Goal: Information Seeking & Learning: Learn about a topic

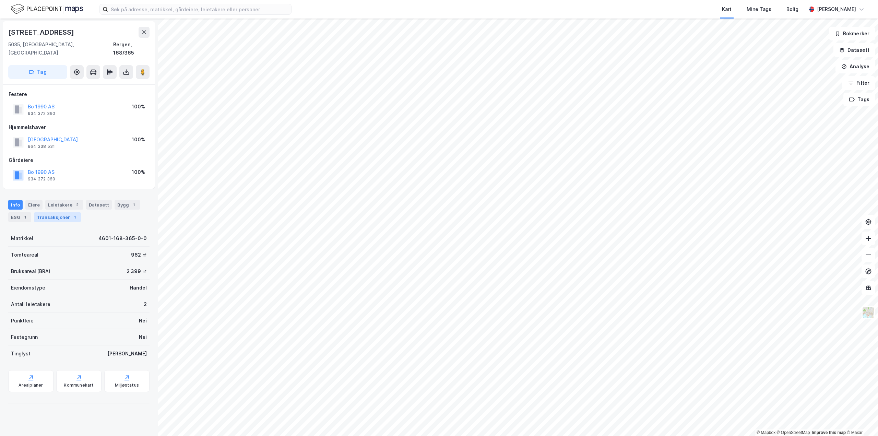
click at [68, 212] on div "Transaksjoner 1" at bounding box center [57, 217] width 47 height 10
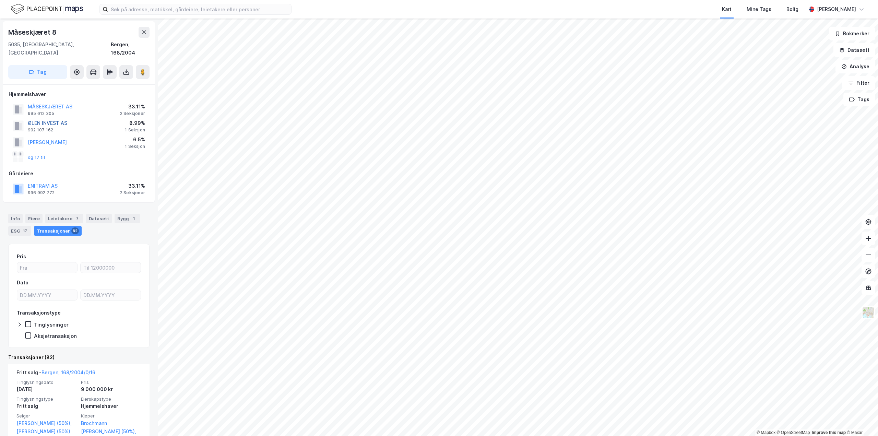
click at [0, 0] on button "ØLEN INVEST AS" at bounding box center [0, 0] width 0 height 0
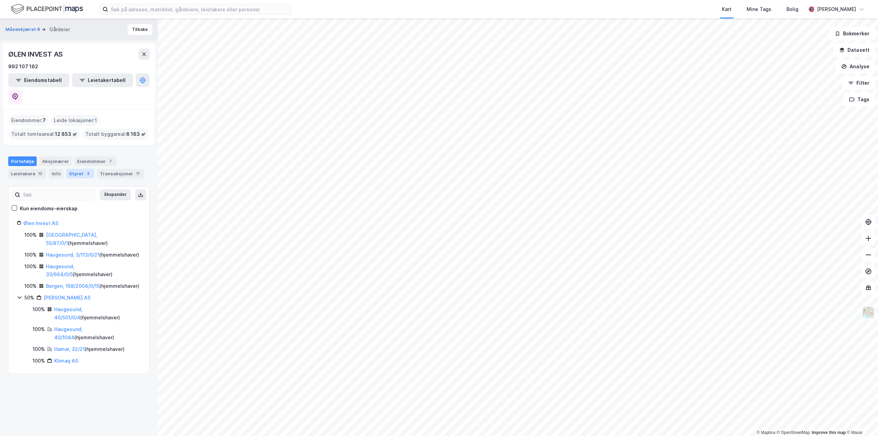
click at [75, 169] on div "Styret 3" at bounding box center [80, 174] width 28 height 10
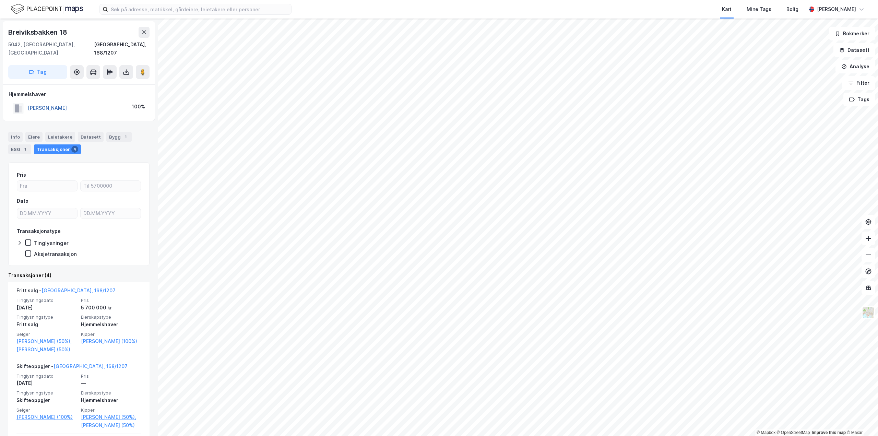
click at [0, 0] on button "[PERSON_NAME]" at bounding box center [0, 0] width 0 height 0
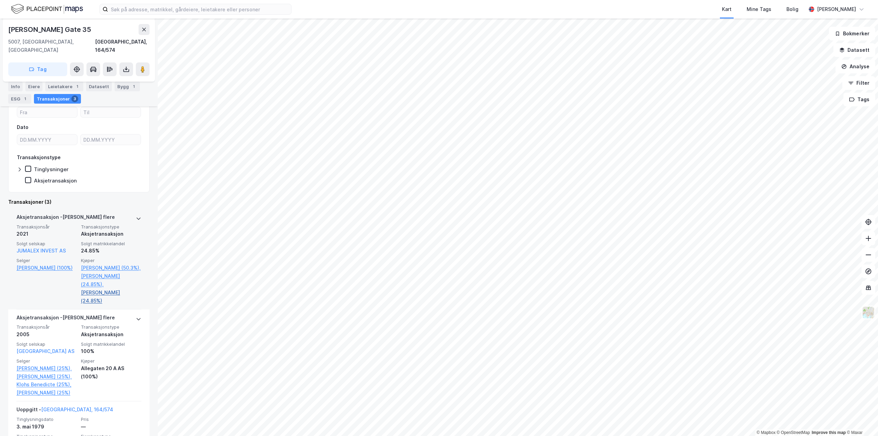
scroll to position [137, 0]
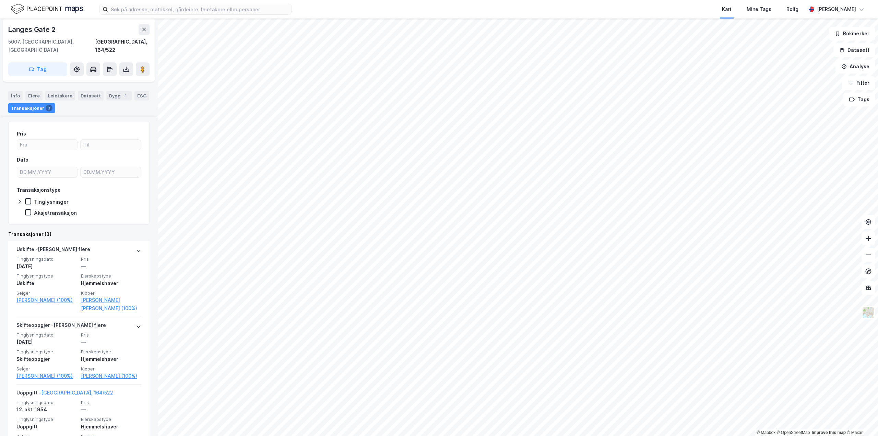
scroll to position [57, 0]
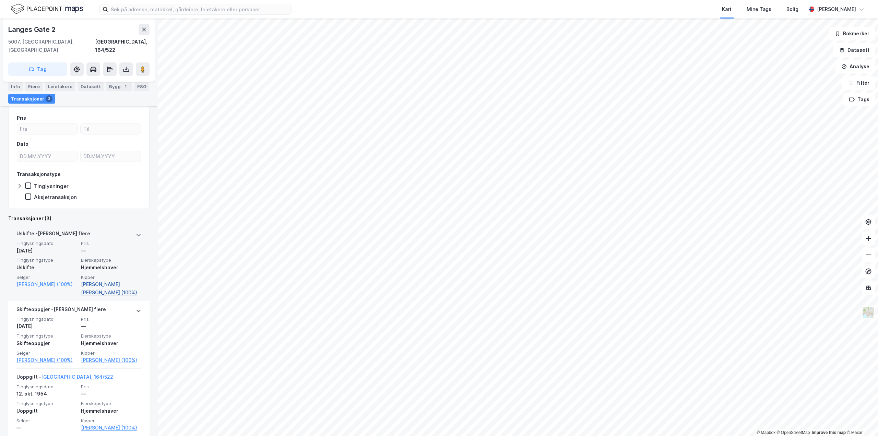
click at [87, 280] on link "[PERSON_NAME] [PERSON_NAME] (100%)" at bounding box center [111, 288] width 60 height 16
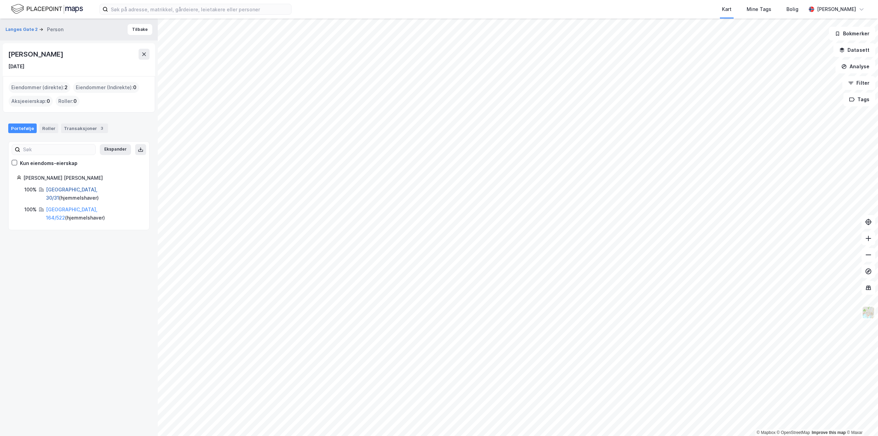
click at [60, 190] on link "[GEOGRAPHIC_DATA], 30/31" at bounding box center [71, 194] width 51 height 14
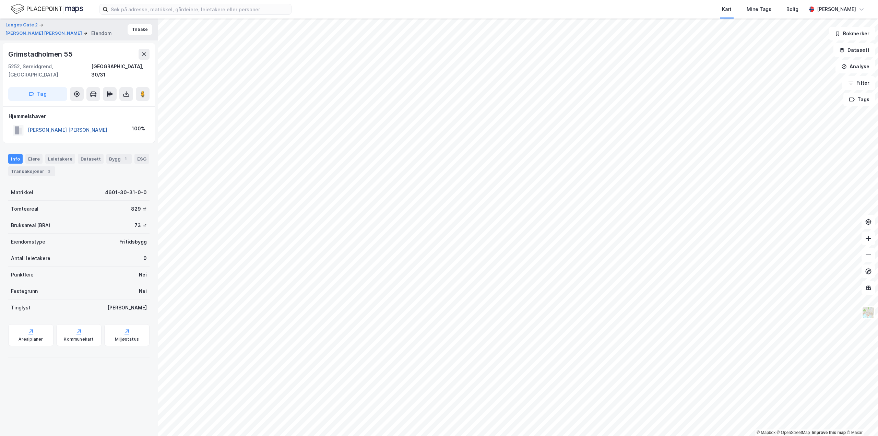
click at [0, 0] on button "[PERSON_NAME] [PERSON_NAME]" at bounding box center [0, 0] width 0 height 0
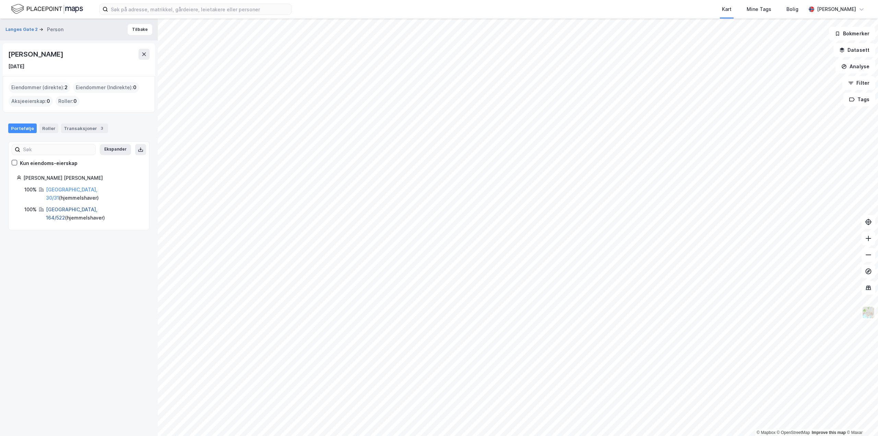
click at [68, 206] on link "[GEOGRAPHIC_DATA], 164/522" at bounding box center [71, 213] width 51 height 14
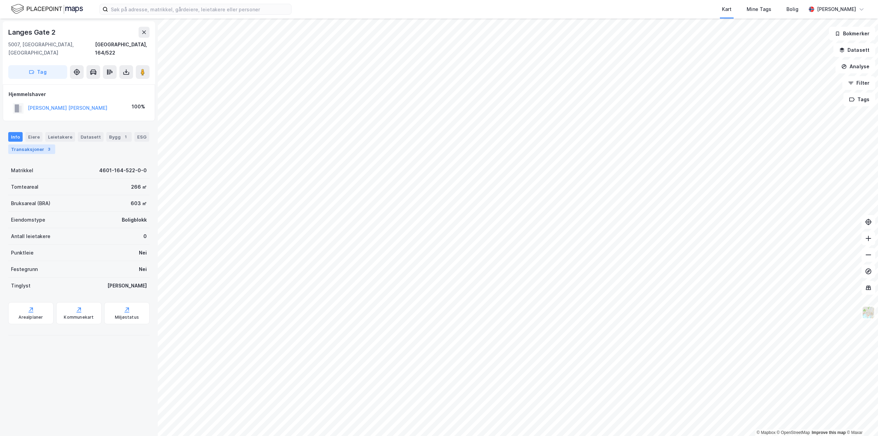
click at [36, 144] on div "Transaksjoner 3" at bounding box center [31, 149] width 47 height 10
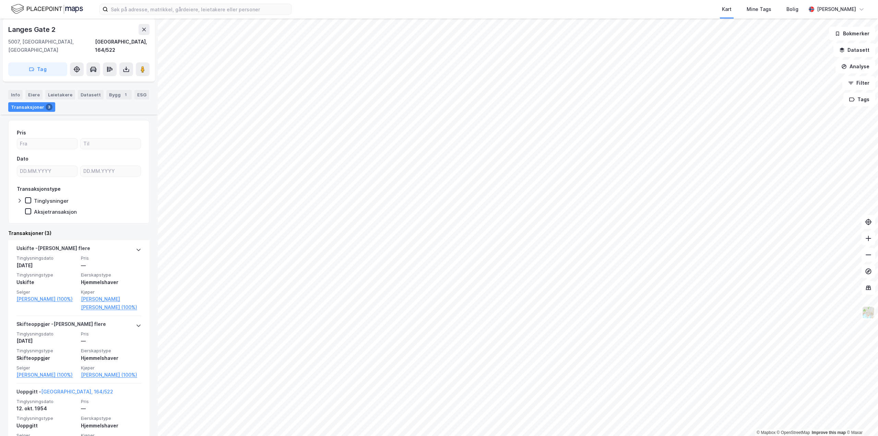
scroll to position [57, 0]
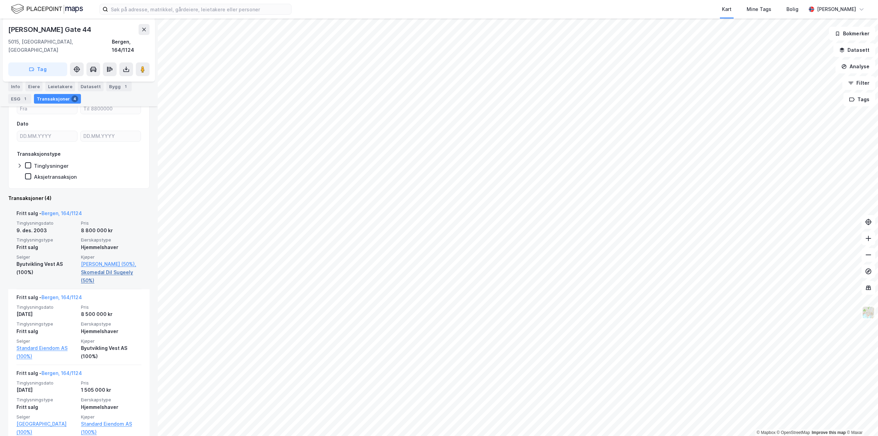
scroll to position [103, 0]
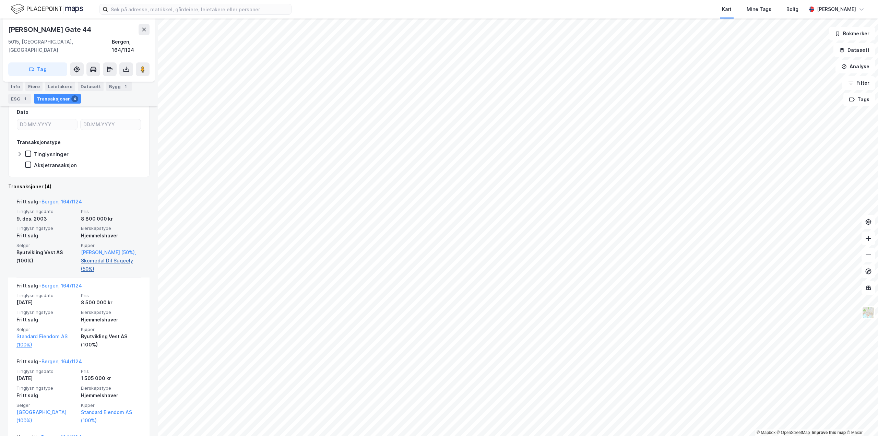
click at [104, 260] on link "Skomedal Dil Sugeely (50%)" at bounding box center [111, 264] width 60 height 16
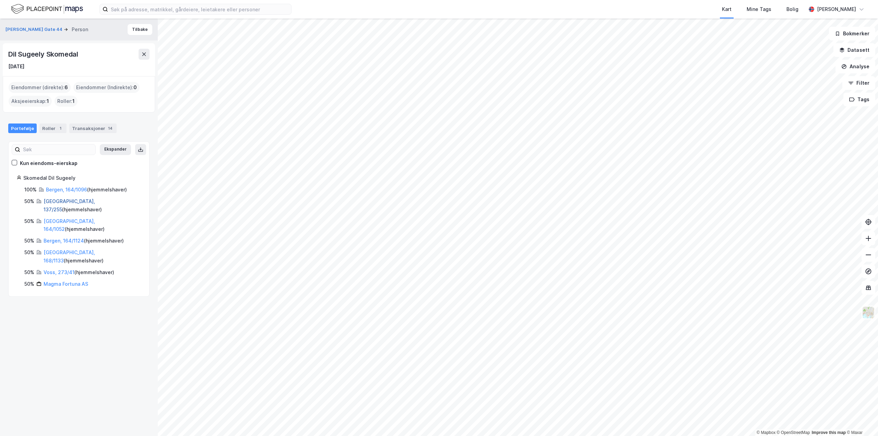
click at [65, 203] on link "[GEOGRAPHIC_DATA], 137/255" at bounding box center [69, 205] width 51 height 14
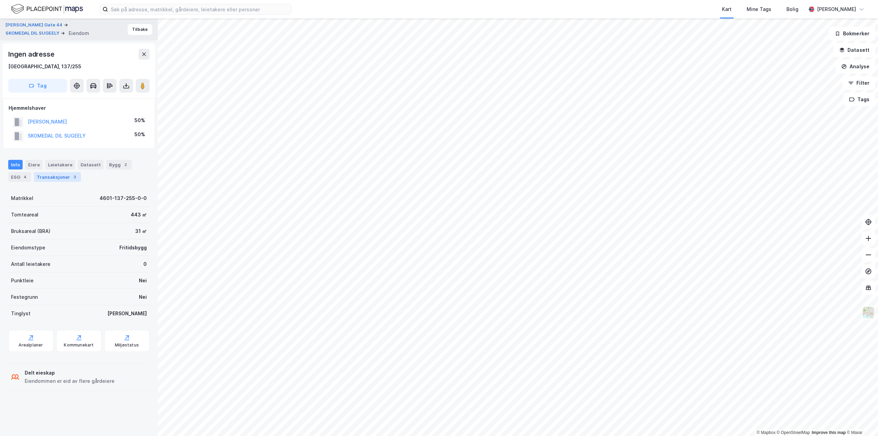
click at [64, 178] on div "Transaksjoner 3" at bounding box center [57, 177] width 47 height 10
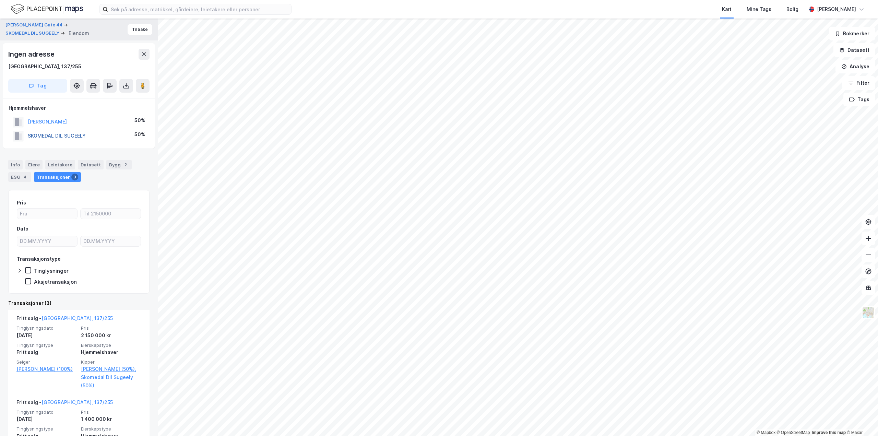
click at [0, 0] on button "SKOMEDAL DIL SUGEELY" at bounding box center [0, 0] width 0 height 0
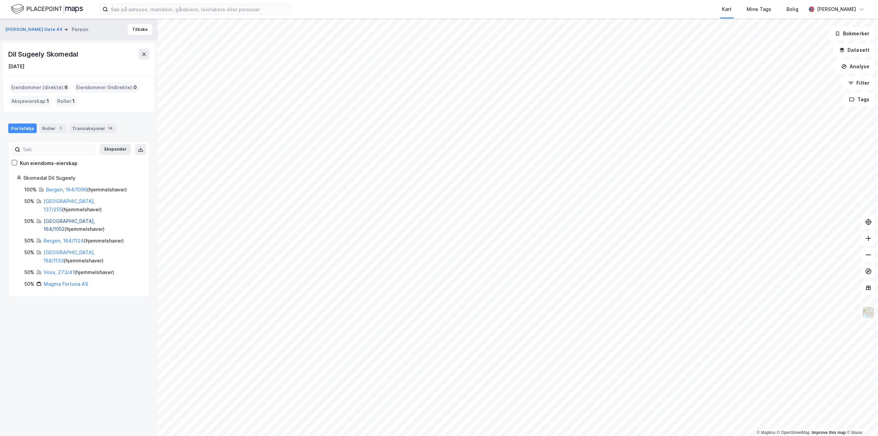
click at [70, 218] on link "[GEOGRAPHIC_DATA], 164/1052" at bounding box center [69, 225] width 51 height 14
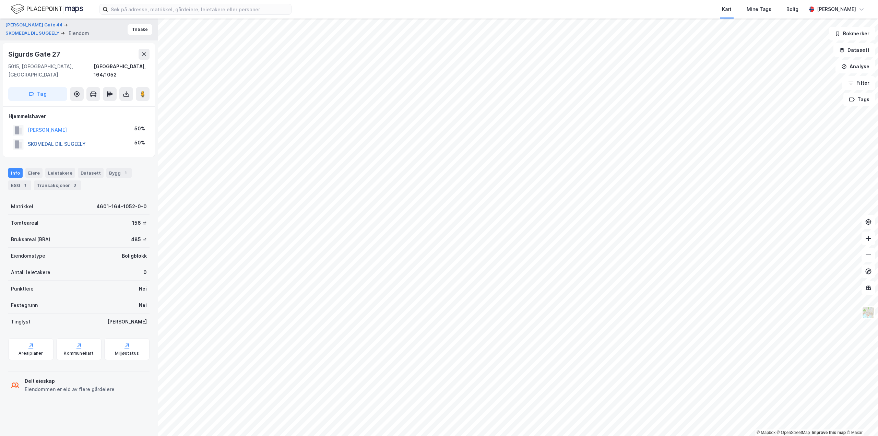
click at [0, 0] on button "SKOMEDAL DIL SUGEELY" at bounding box center [0, 0] width 0 height 0
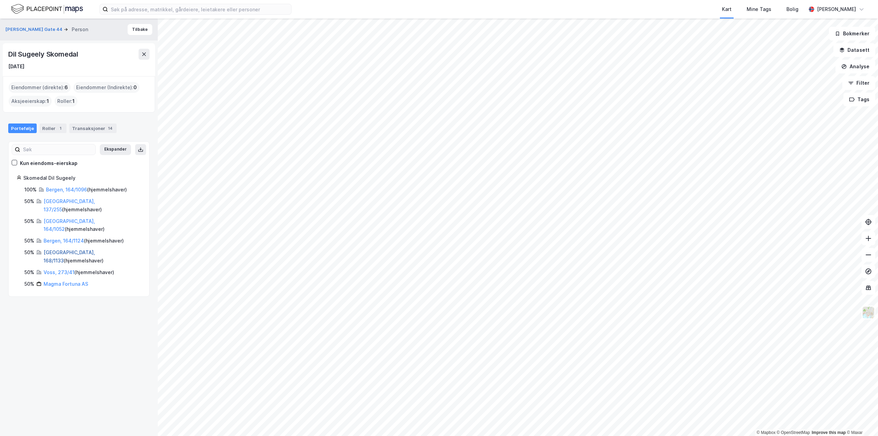
click at [69, 249] on link "[GEOGRAPHIC_DATA], 168/1133" at bounding box center [69, 256] width 51 height 14
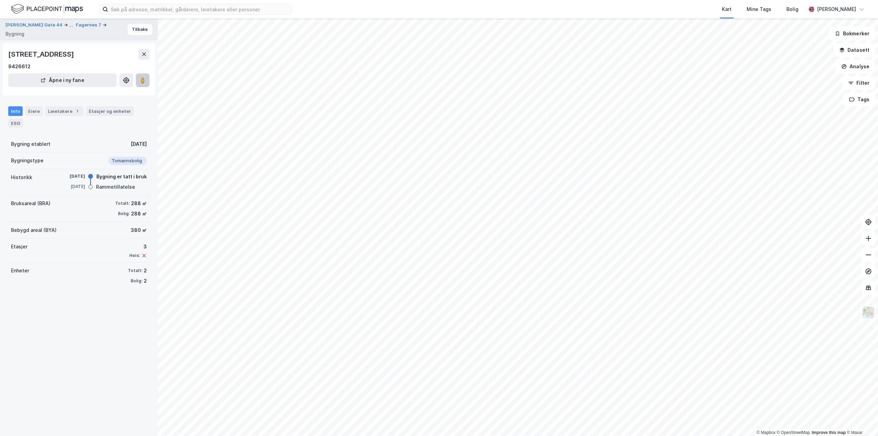
click at [138, 77] on button at bounding box center [143, 80] width 14 height 14
click at [61, 107] on div "Leietakere 1" at bounding box center [64, 111] width 38 height 10
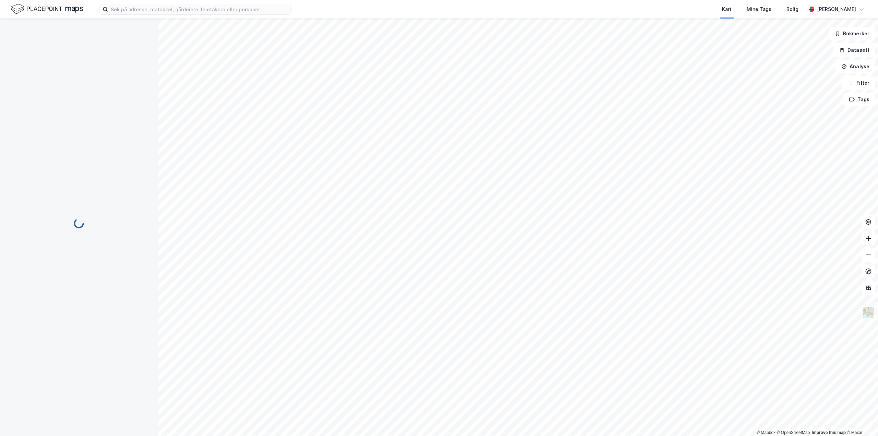
scroll to position [7, 0]
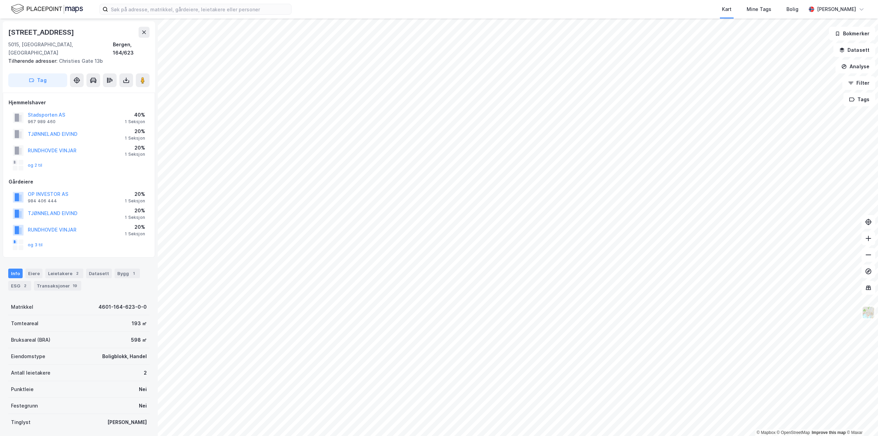
scroll to position [7, 0]
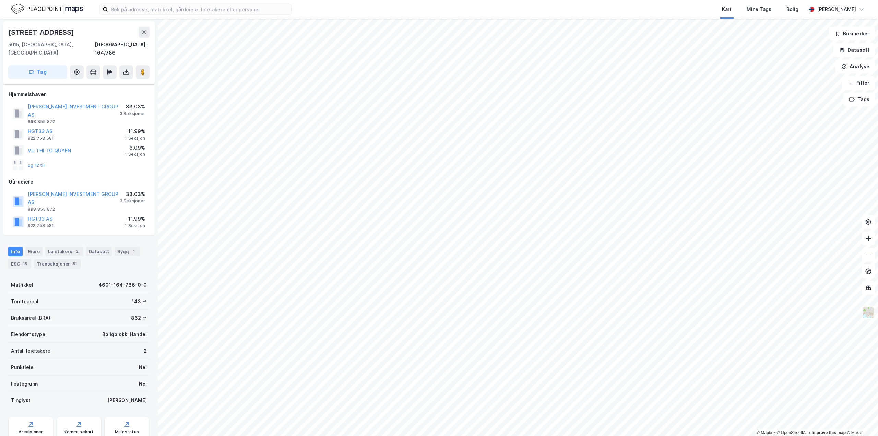
scroll to position [7, 0]
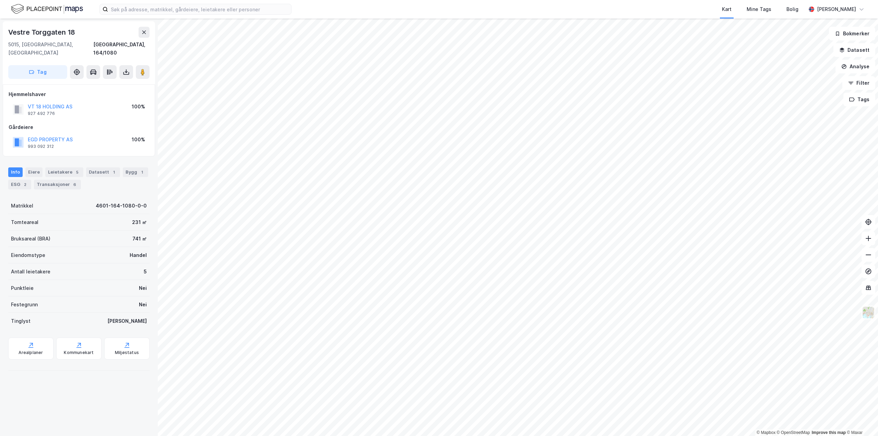
click at [57, 183] on div "Info [PERSON_NAME] 5 Datasett 1 Bygg 1 ESG 2 Transaksjoner 6" at bounding box center [79, 175] width 158 height 33
click at [59, 180] on div "Transaksjoner 6" at bounding box center [57, 185] width 47 height 10
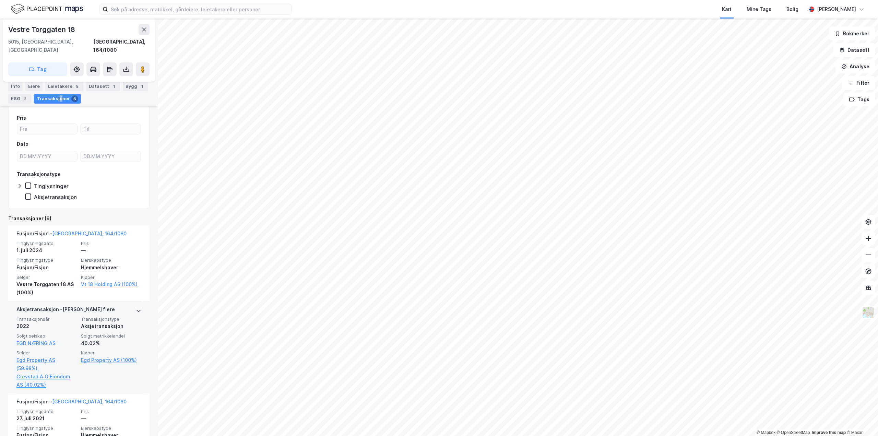
scroll to position [103, 0]
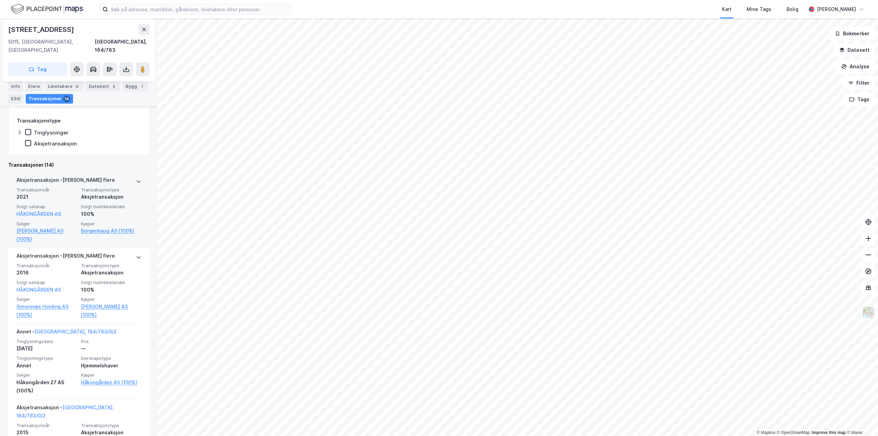
scroll to position [103, 0]
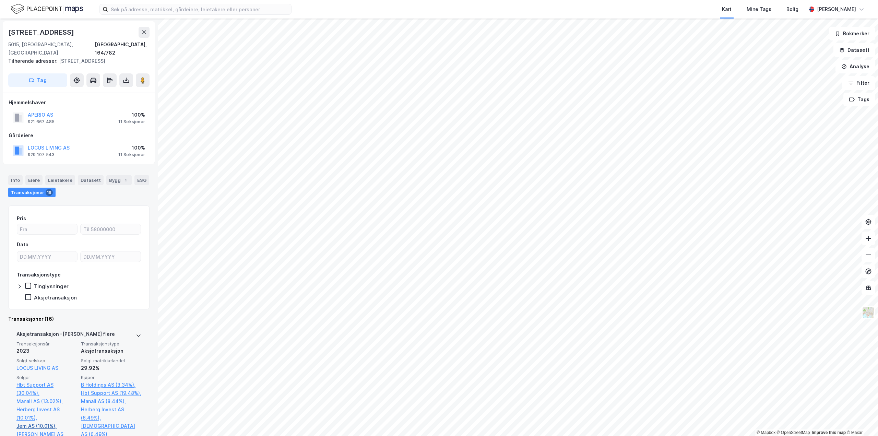
click at [32, 422] on link "Jem AS (10.01%)," at bounding box center [46, 426] width 60 height 8
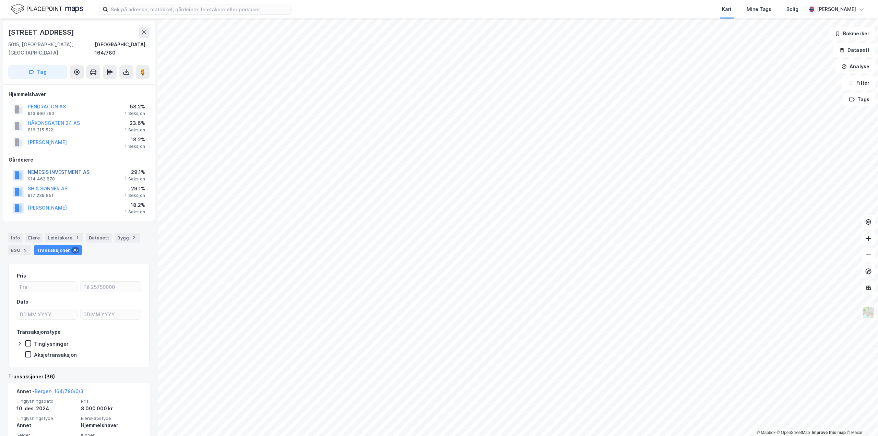
click at [0, 0] on button "NEMESIS INVESTMENT AS" at bounding box center [0, 0] width 0 height 0
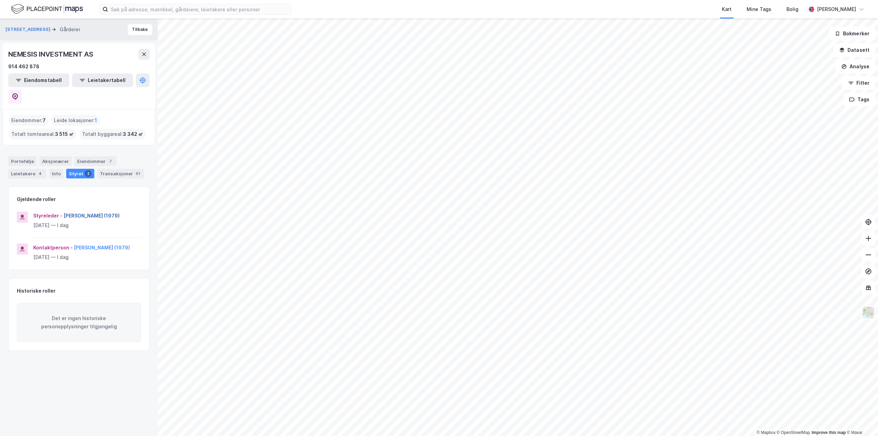
click at [0, 0] on button "[PERSON_NAME] (1979)" at bounding box center [0, 0] width 0 height 0
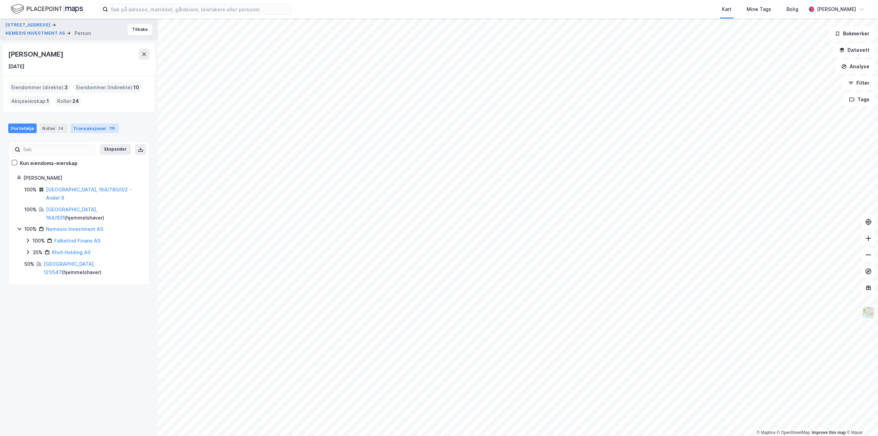
click at [82, 128] on div "Transaksjoner 118" at bounding box center [94, 128] width 49 height 10
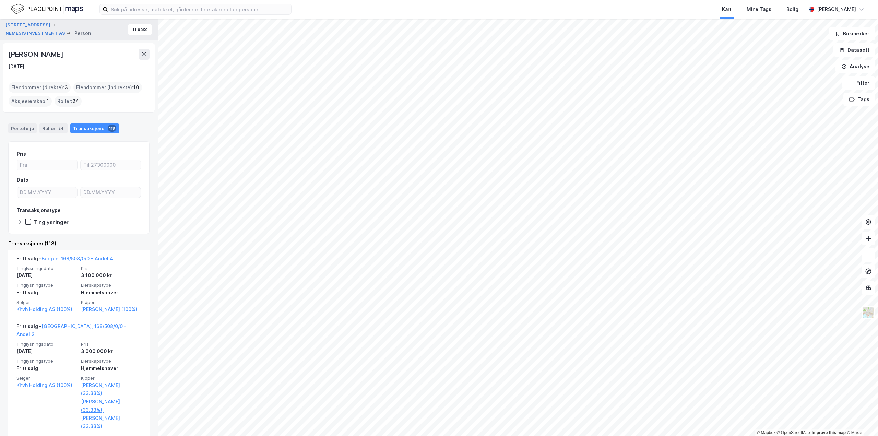
drag, startPoint x: 79, startPoint y: 130, endPoint x: 130, endPoint y: 121, distance: 51.9
click at [131, 121] on div "Portefølje Roller 24 Transaksjoner 118" at bounding box center [79, 125] width 158 height 21
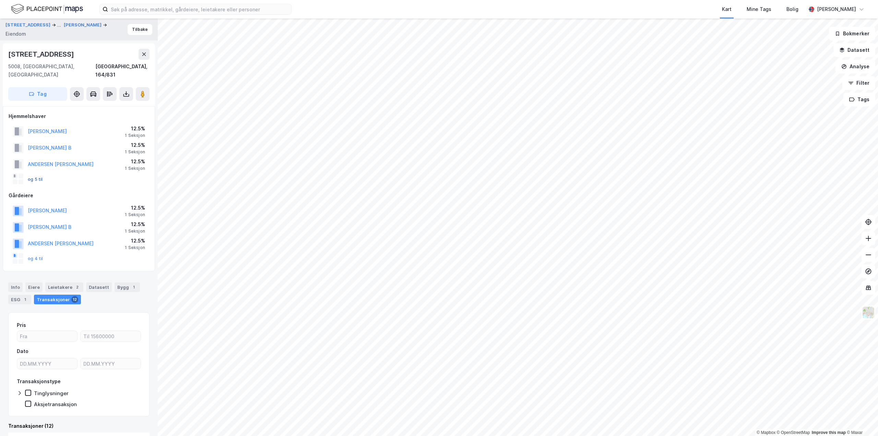
click at [0, 0] on button "og 5 til" at bounding box center [0, 0] width 0 height 0
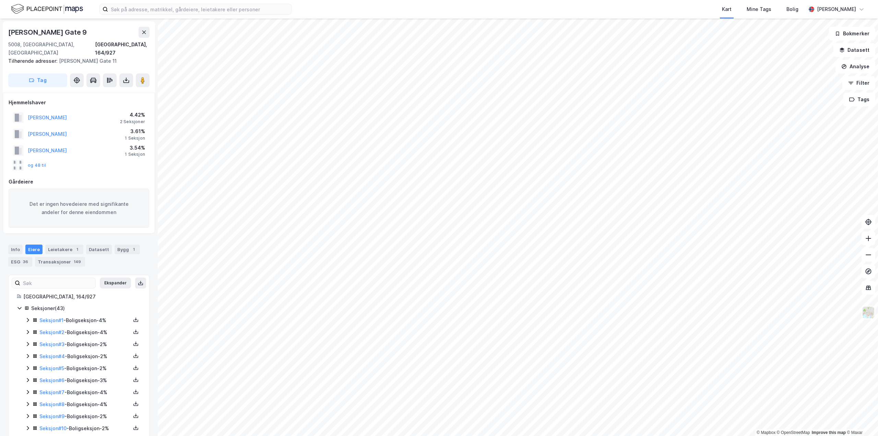
scroll to position [1, 0]
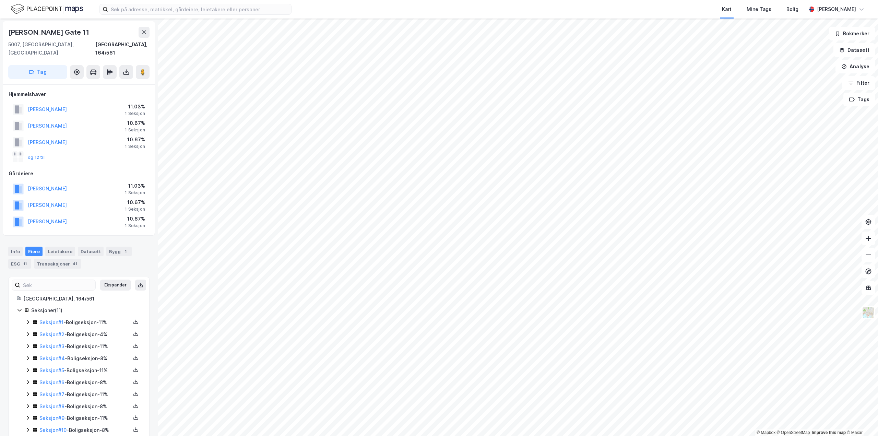
scroll to position [1, 0]
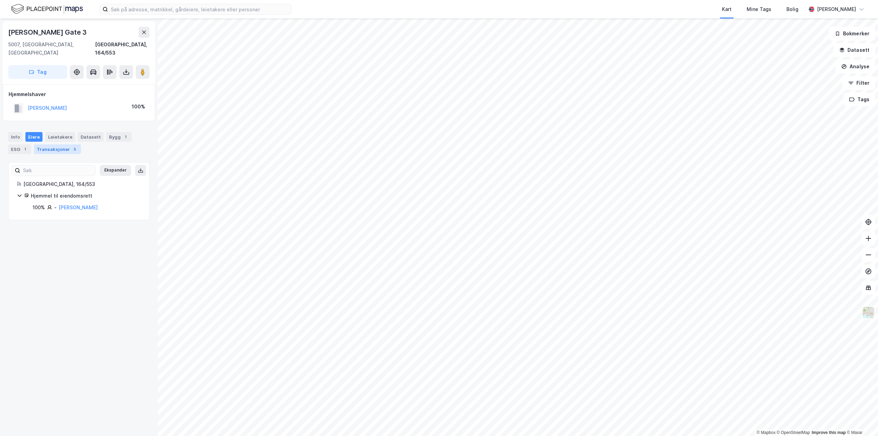
click at [65, 144] on div "Transaksjoner 5" at bounding box center [57, 149] width 47 height 10
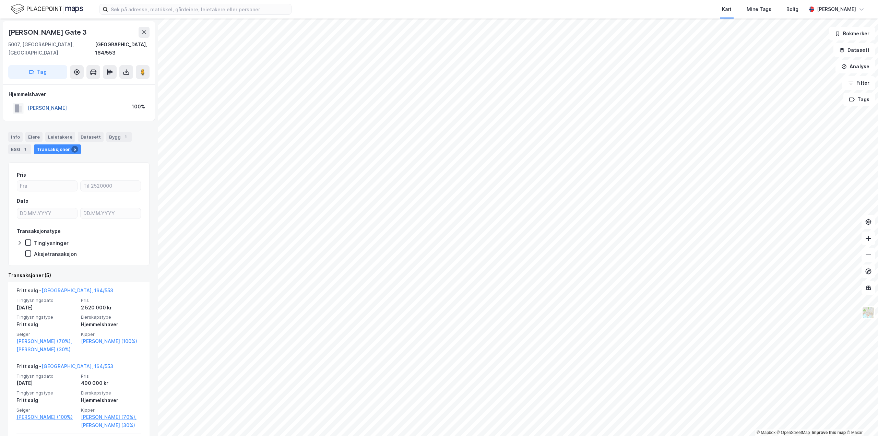
click at [0, 0] on button "[PERSON_NAME]" at bounding box center [0, 0] width 0 height 0
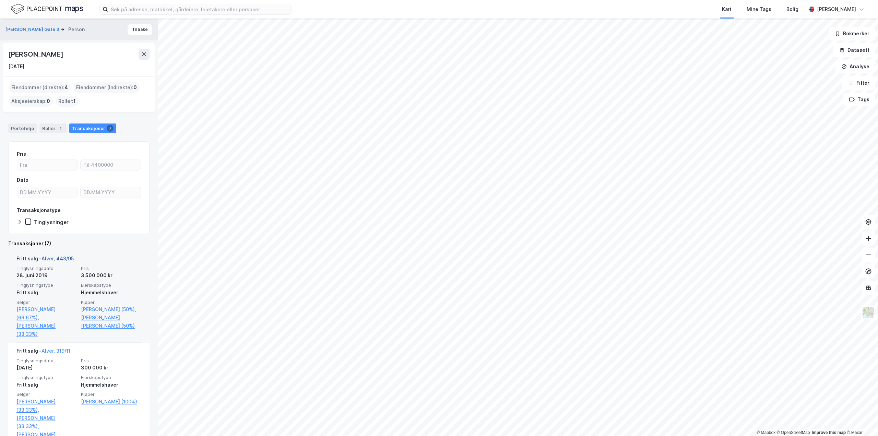
click at [58, 258] on link "Alver, 443/95" at bounding box center [57, 258] width 32 height 6
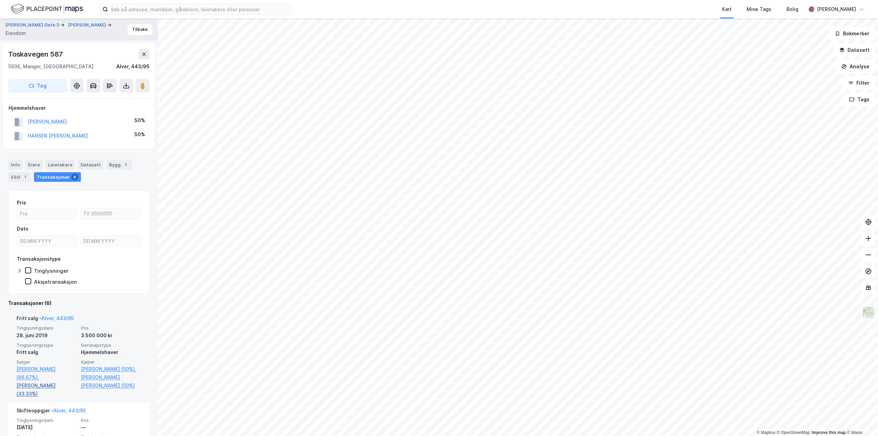
click at [55, 381] on link "[PERSON_NAME] (33.33%)" at bounding box center [46, 389] width 60 height 16
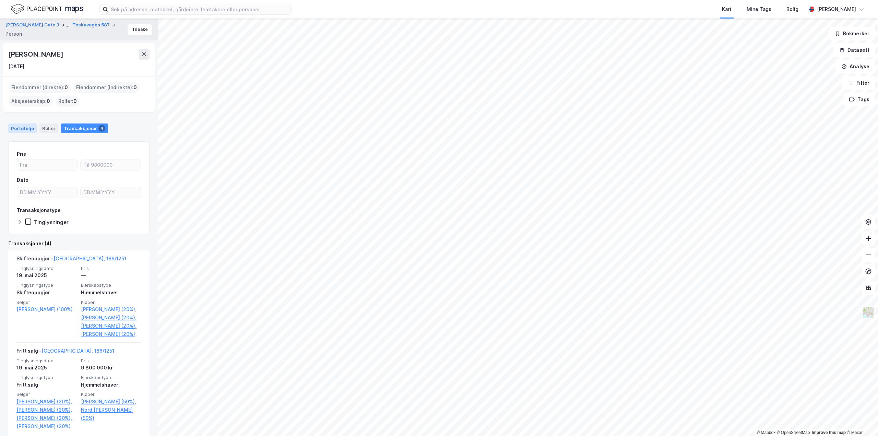
click at [25, 128] on div "Portefølje" at bounding box center [22, 128] width 28 height 10
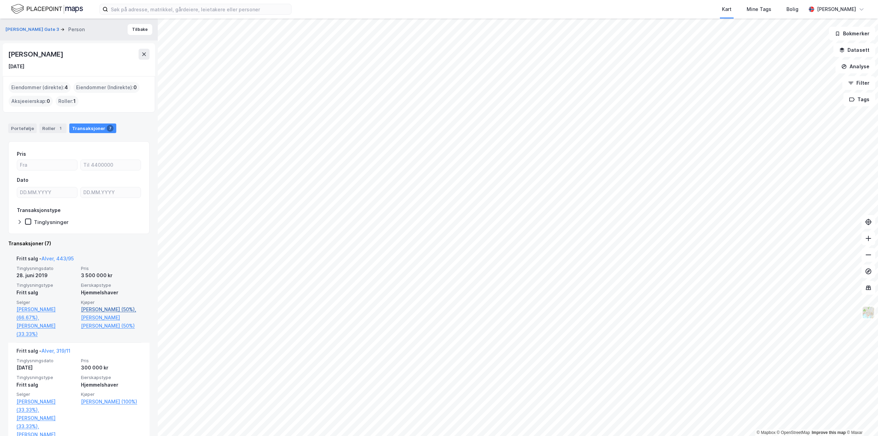
click at [113, 306] on link "[PERSON_NAME] (50%)," at bounding box center [111, 309] width 60 height 8
click at [125, 309] on link "[PERSON_NAME] (50%)," at bounding box center [111, 309] width 60 height 8
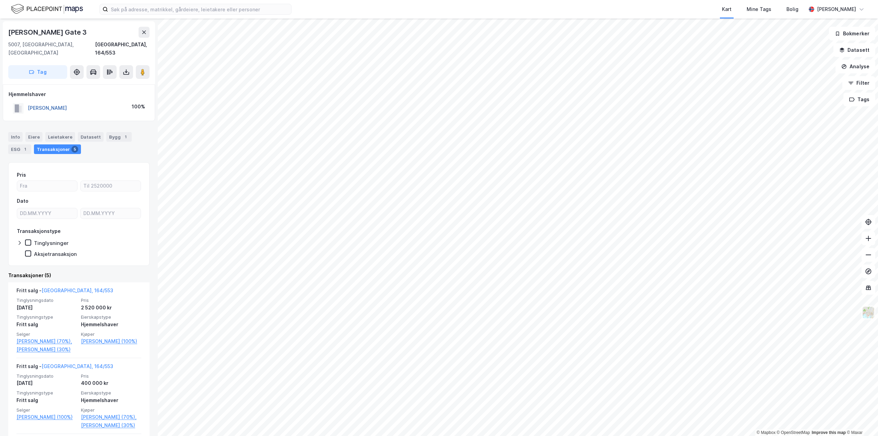
click at [0, 0] on button "[PERSON_NAME]" at bounding box center [0, 0] width 0 height 0
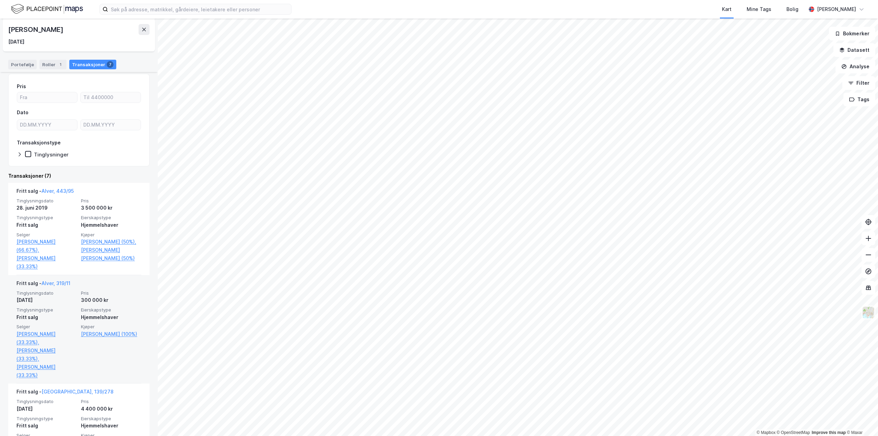
scroll to position [69, 0]
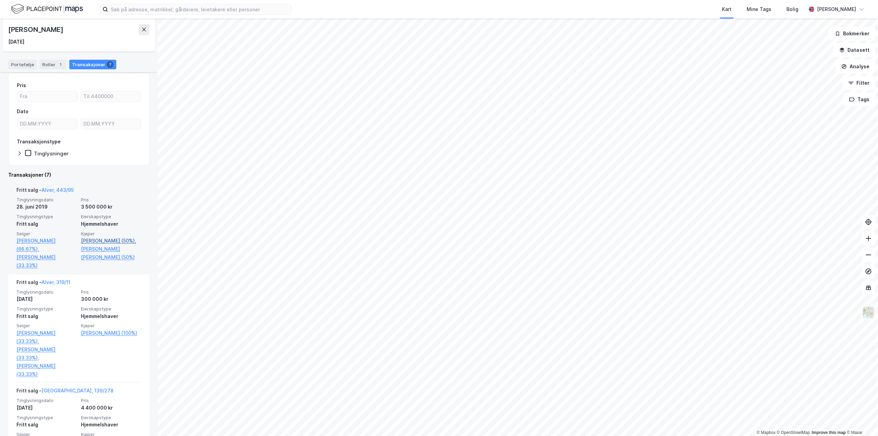
click at [93, 241] on link "[PERSON_NAME] (50%)," at bounding box center [111, 241] width 60 height 8
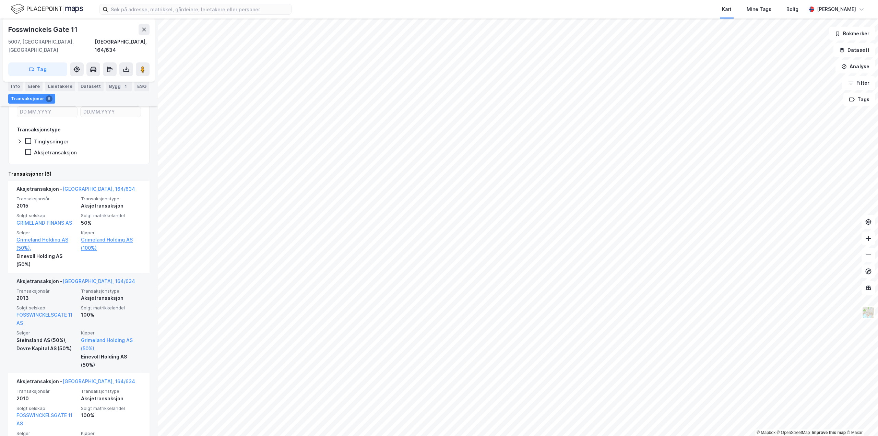
scroll to position [126, 0]
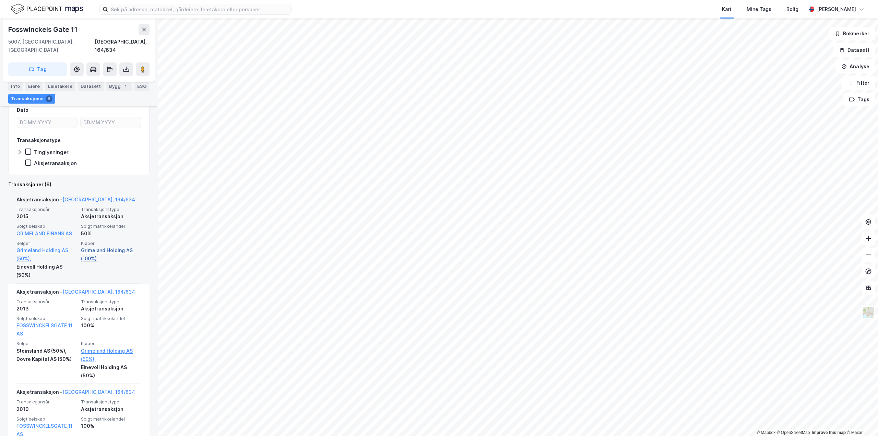
click at [98, 246] on link "Grimeland Holding AS (100%)" at bounding box center [111, 254] width 60 height 16
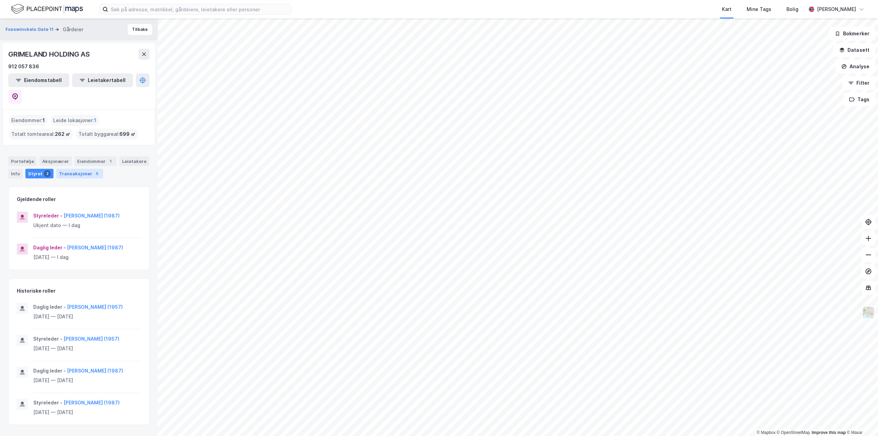
click at [80, 169] on div "Transaksjoner 5" at bounding box center [79, 174] width 47 height 10
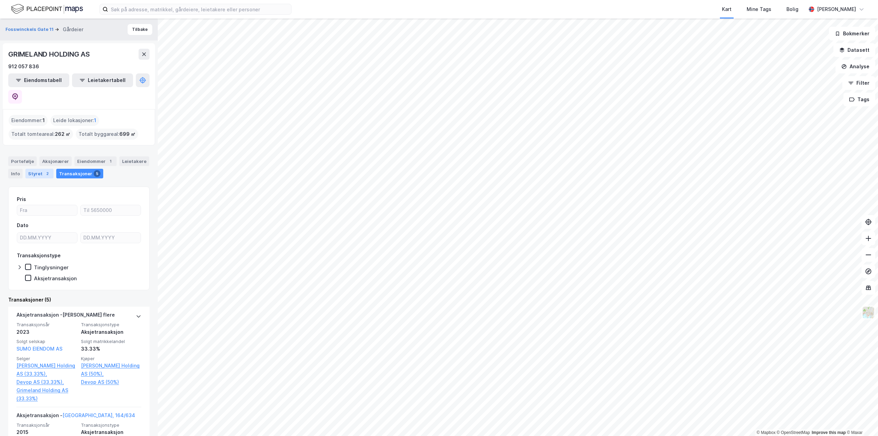
click at [46, 170] on div "2" at bounding box center [47, 173] width 7 height 7
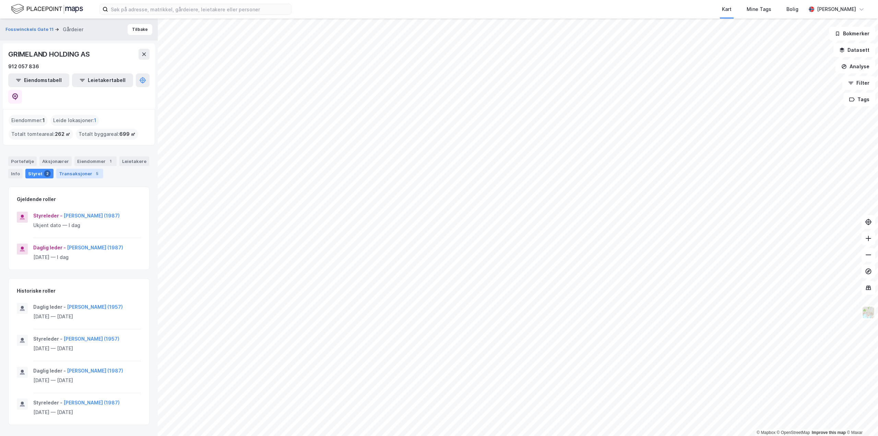
click at [74, 169] on div "Transaksjoner 5" at bounding box center [79, 174] width 47 height 10
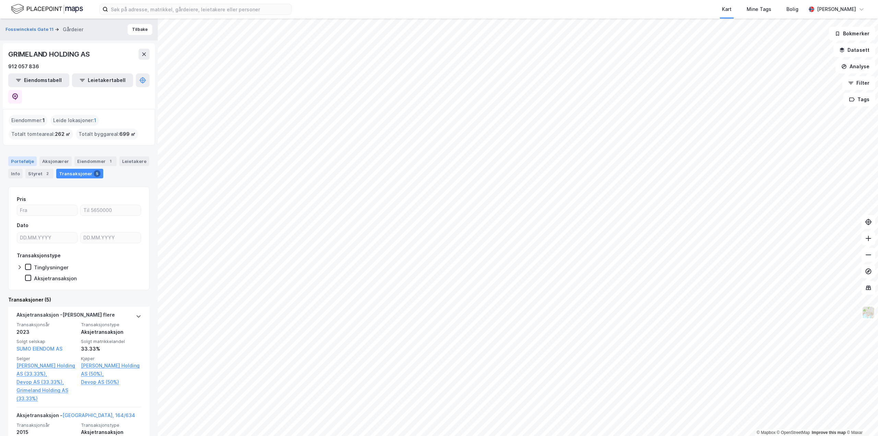
click at [27, 156] on div "Portefølje" at bounding box center [22, 161] width 28 height 10
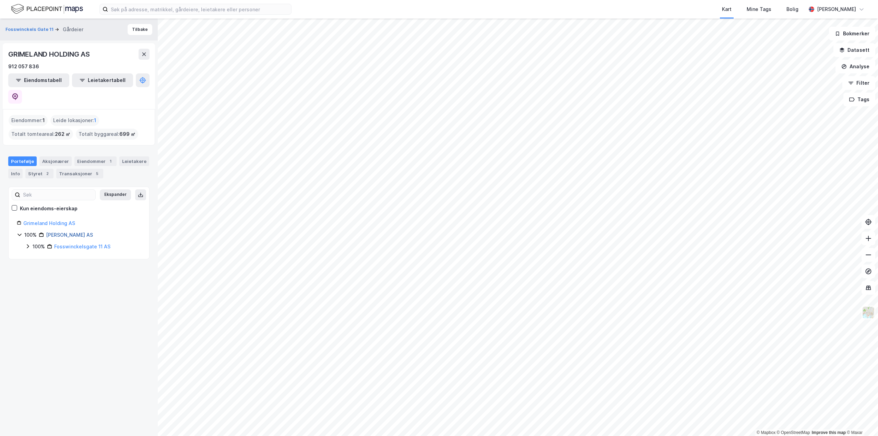
click at [69, 232] on link "[PERSON_NAME] AS" at bounding box center [69, 235] width 47 height 6
click at [63, 232] on link "[PERSON_NAME] AS" at bounding box center [72, 235] width 50 height 6
click at [67, 243] on link "Fosswinckelsgate 11 AS" at bounding box center [82, 246] width 56 height 6
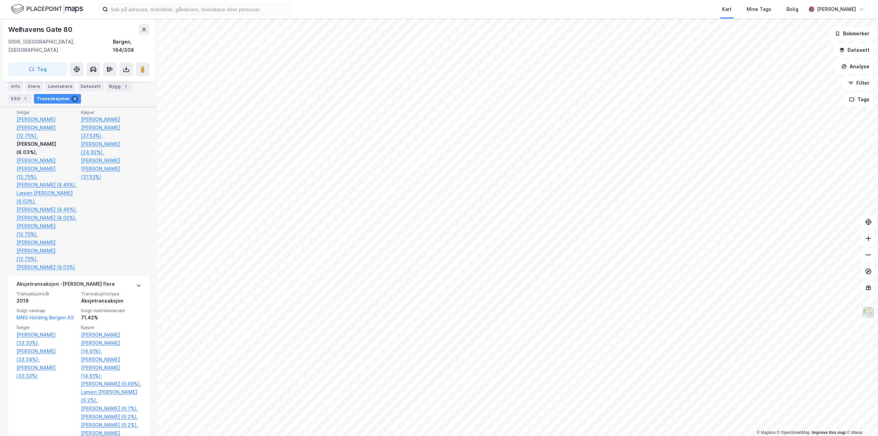
scroll to position [343, 0]
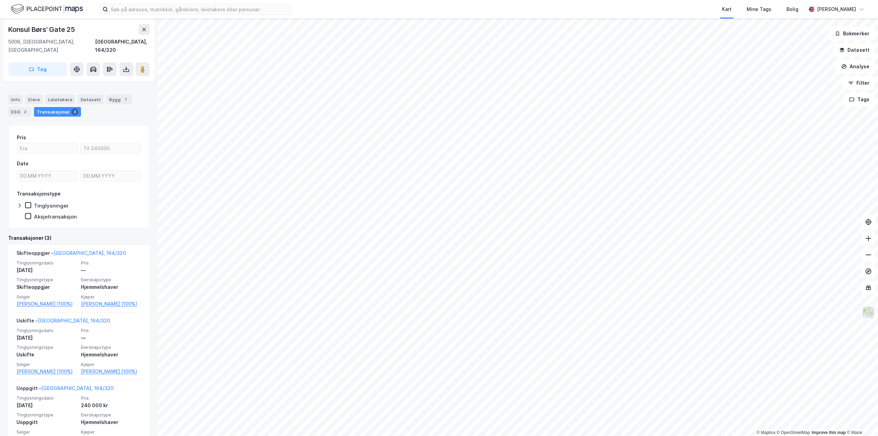
scroll to position [49, 0]
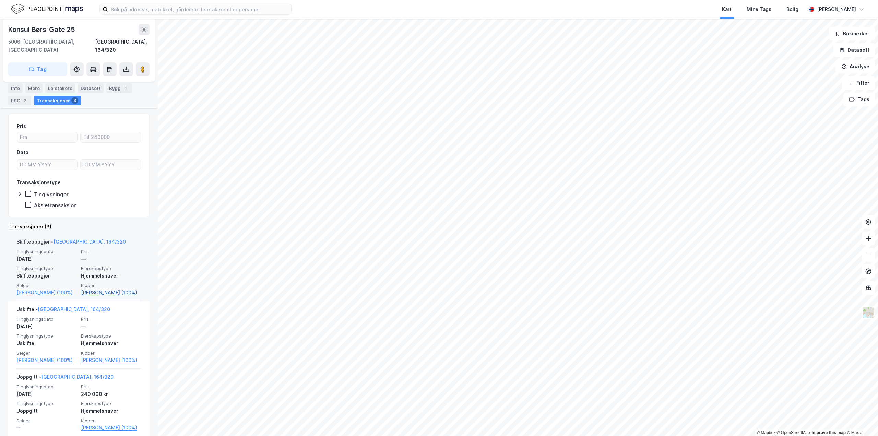
click at [106, 288] on link "[PERSON_NAME] (100%)" at bounding box center [111, 292] width 60 height 8
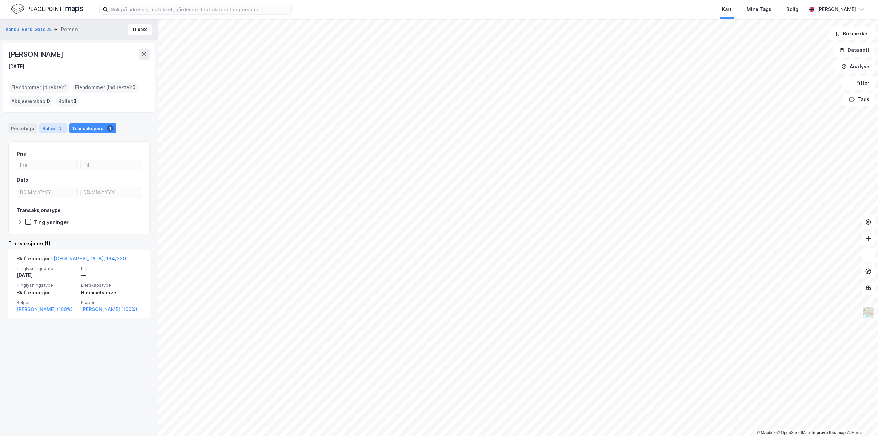
click at [59, 123] on div "Roller 3" at bounding box center [52, 128] width 27 height 10
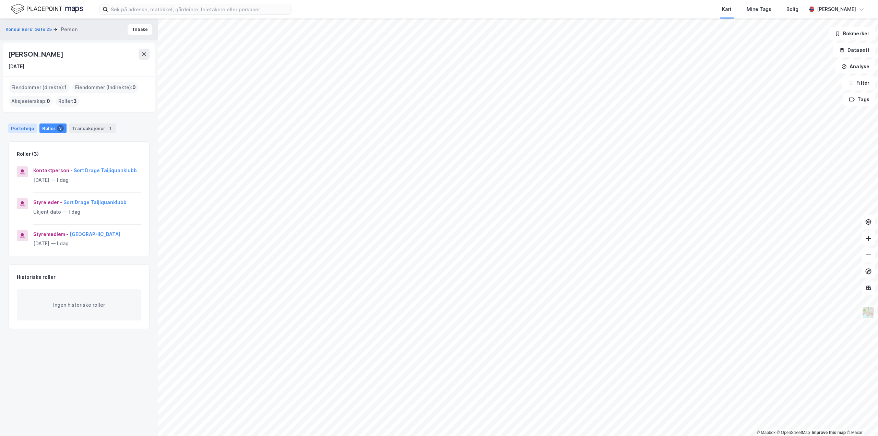
click at [25, 127] on div "Portefølje" at bounding box center [22, 128] width 28 height 10
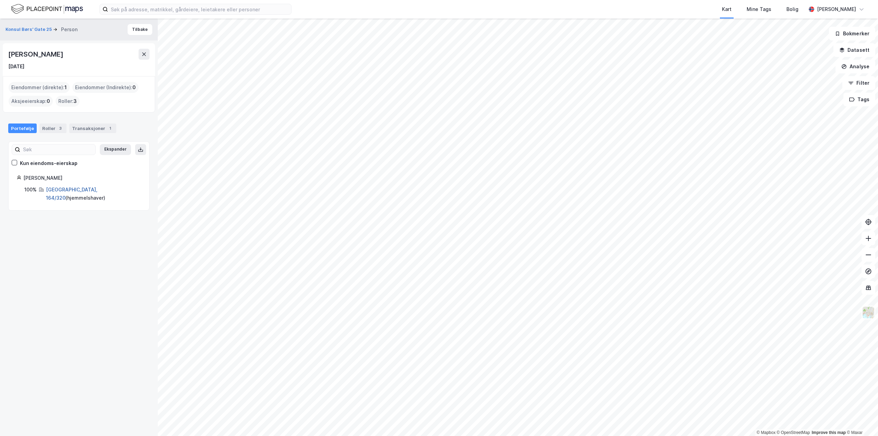
click at [77, 188] on link "[GEOGRAPHIC_DATA], 164/320" at bounding box center [71, 194] width 51 height 14
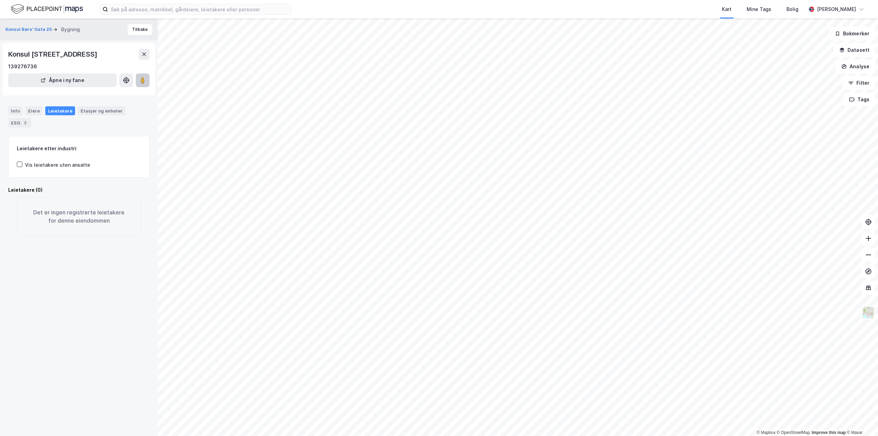
click at [141, 85] on button at bounding box center [143, 80] width 14 height 14
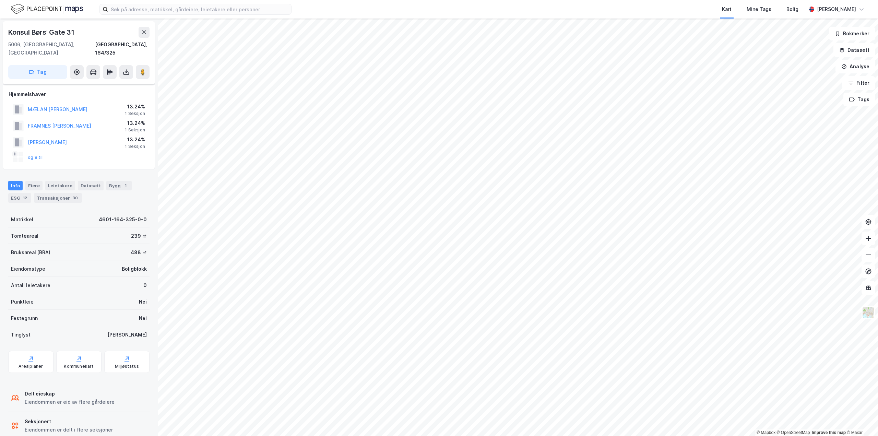
scroll to position [7, 0]
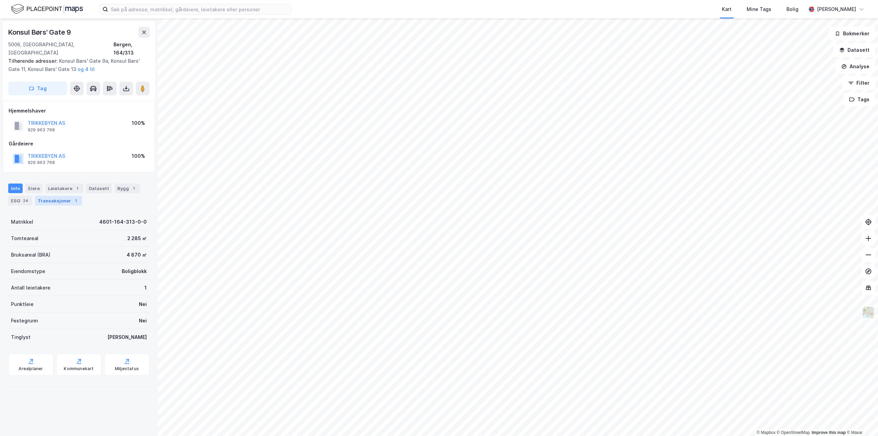
click at [60, 196] on div "Transaksjoner 1" at bounding box center [58, 201] width 47 height 10
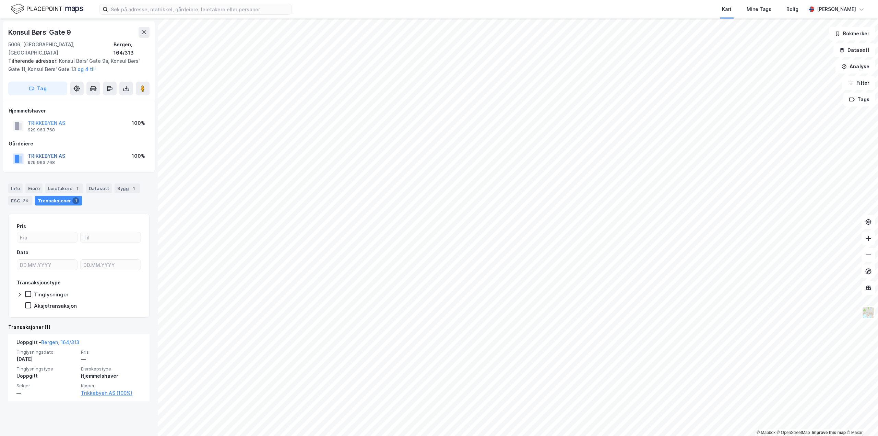
click at [0, 0] on button "TRIKKEBYEN AS" at bounding box center [0, 0] width 0 height 0
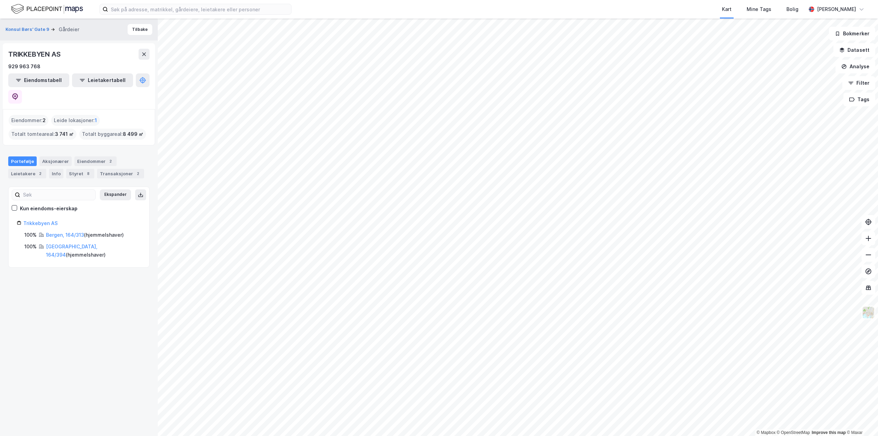
click at [73, 242] on div "[GEOGRAPHIC_DATA], 164/394 ( hjemmelshaver )" at bounding box center [93, 250] width 95 height 16
click at [73, 243] on link "[GEOGRAPHIC_DATA], 164/394" at bounding box center [71, 250] width 51 height 14
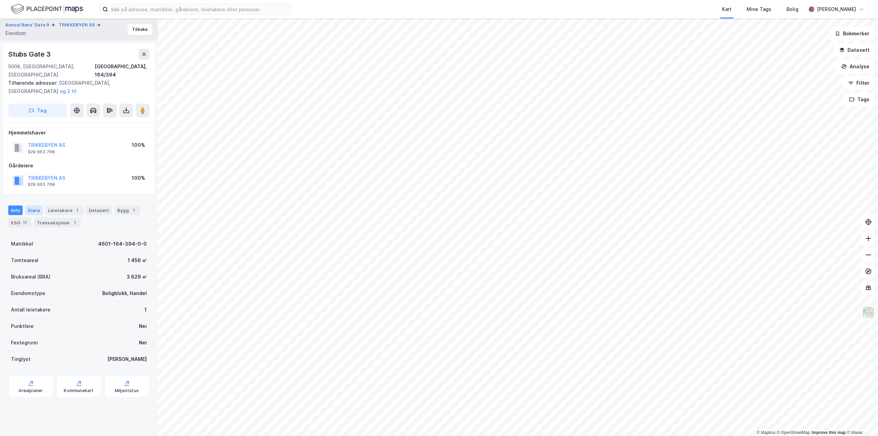
click at [35, 205] on div "Eiere" at bounding box center [33, 210] width 17 height 10
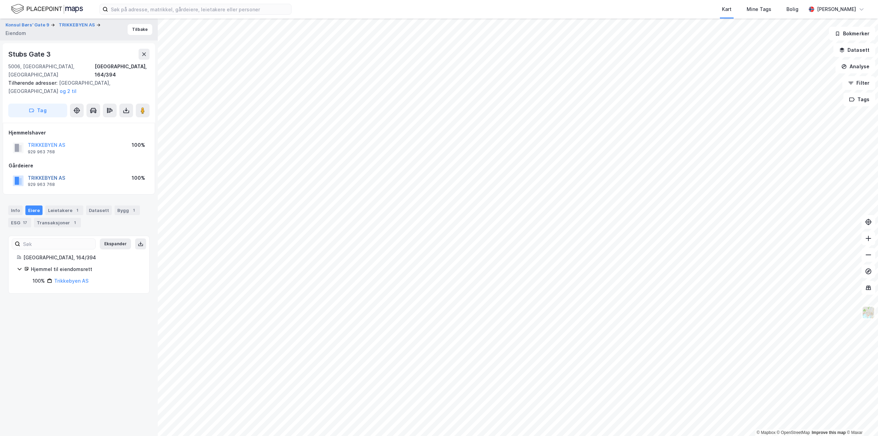
click at [0, 0] on button "TRIKKEBYEN AS" at bounding box center [0, 0] width 0 height 0
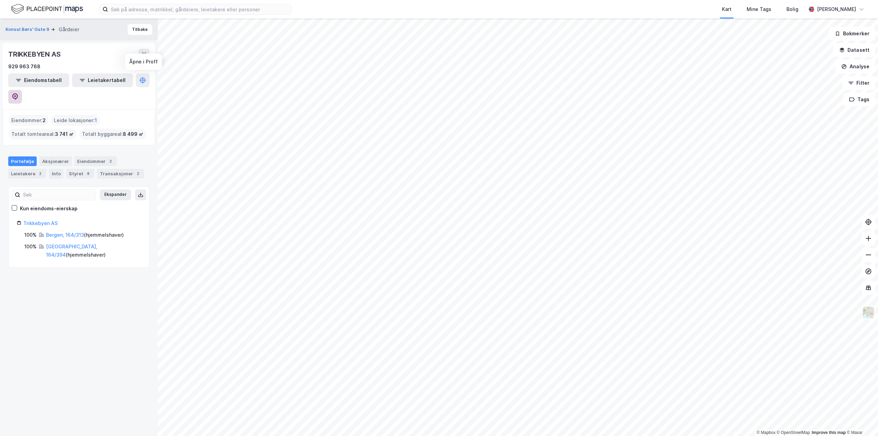
click at [19, 93] on icon at bounding box center [15, 96] width 7 height 7
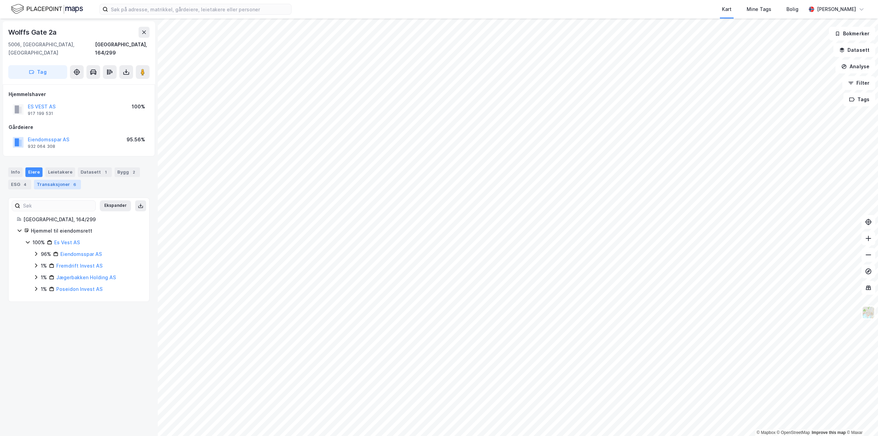
click at [76, 180] on div "Transaksjoner 6" at bounding box center [57, 185] width 47 height 10
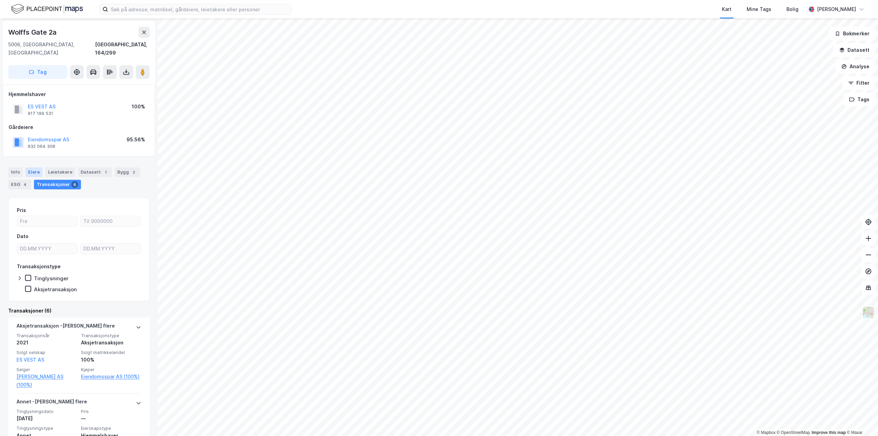
click at [31, 167] on div "Eiere" at bounding box center [33, 172] width 17 height 10
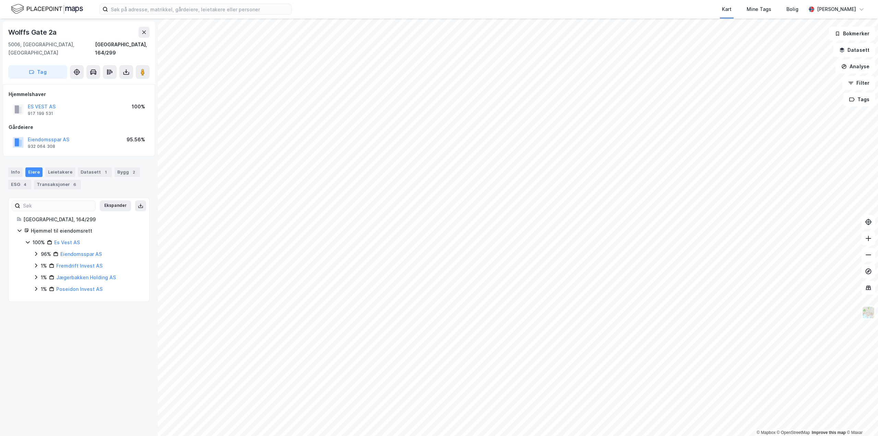
click at [104, 318] on div "Wolffs Gate 2a 5006, [GEOGRAPHIC_DATA], [GEOGRAPHIC_DATA], 164/299 Tag Hjemmels…" at bounding box center [79, 227] width 158 height 417
